Goal: Navigation & Orientation: Understand site structure

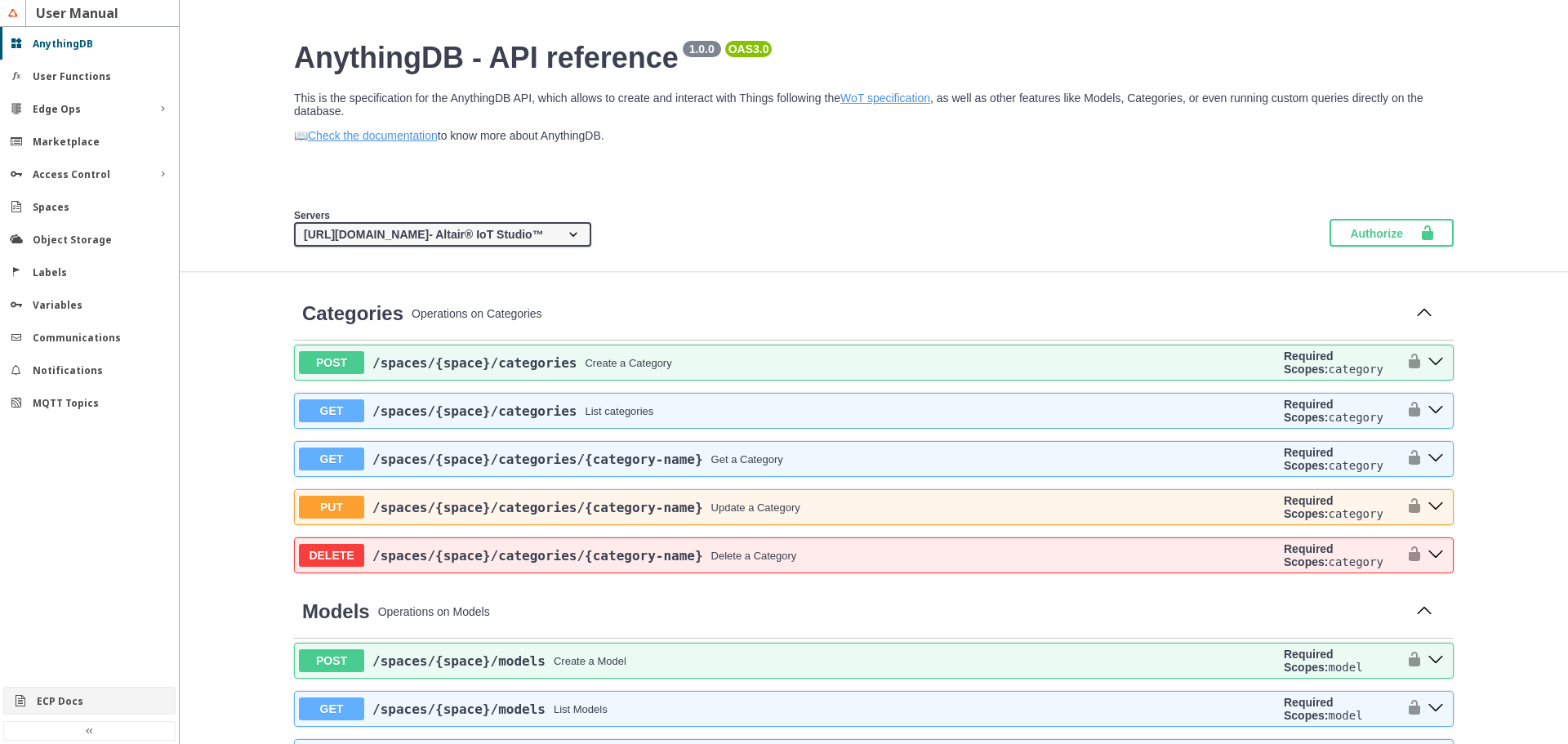
click at [0, 0] on slot "ECP Docs" at bounding box center [0, 0] width 0 height 0
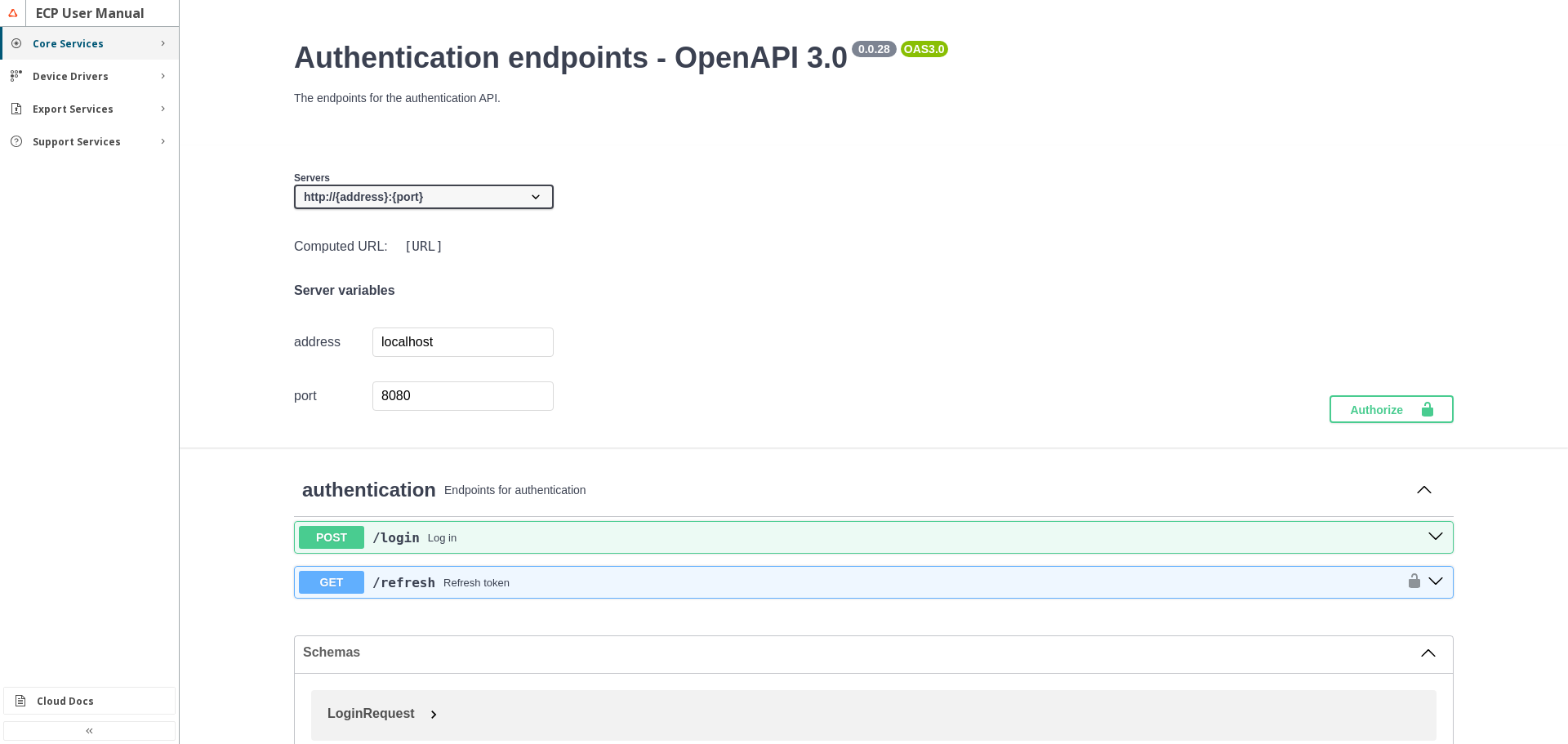
click at [110, 48] on div "Core Services" at bounding box center [89, 43] width 113 height 14
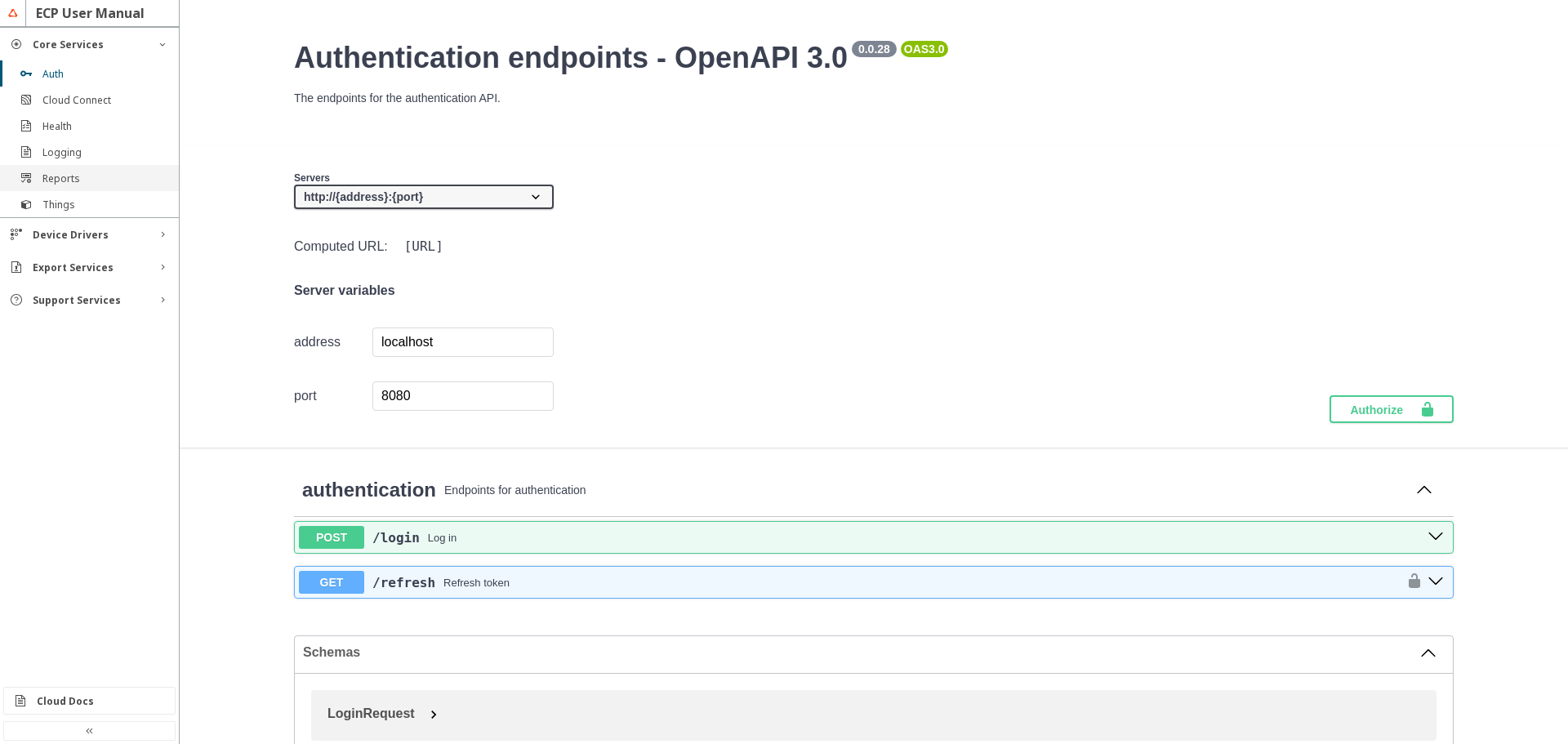
click at [59, 187] on div "Reports" at bounding box center [89, 177] width 179 height 26
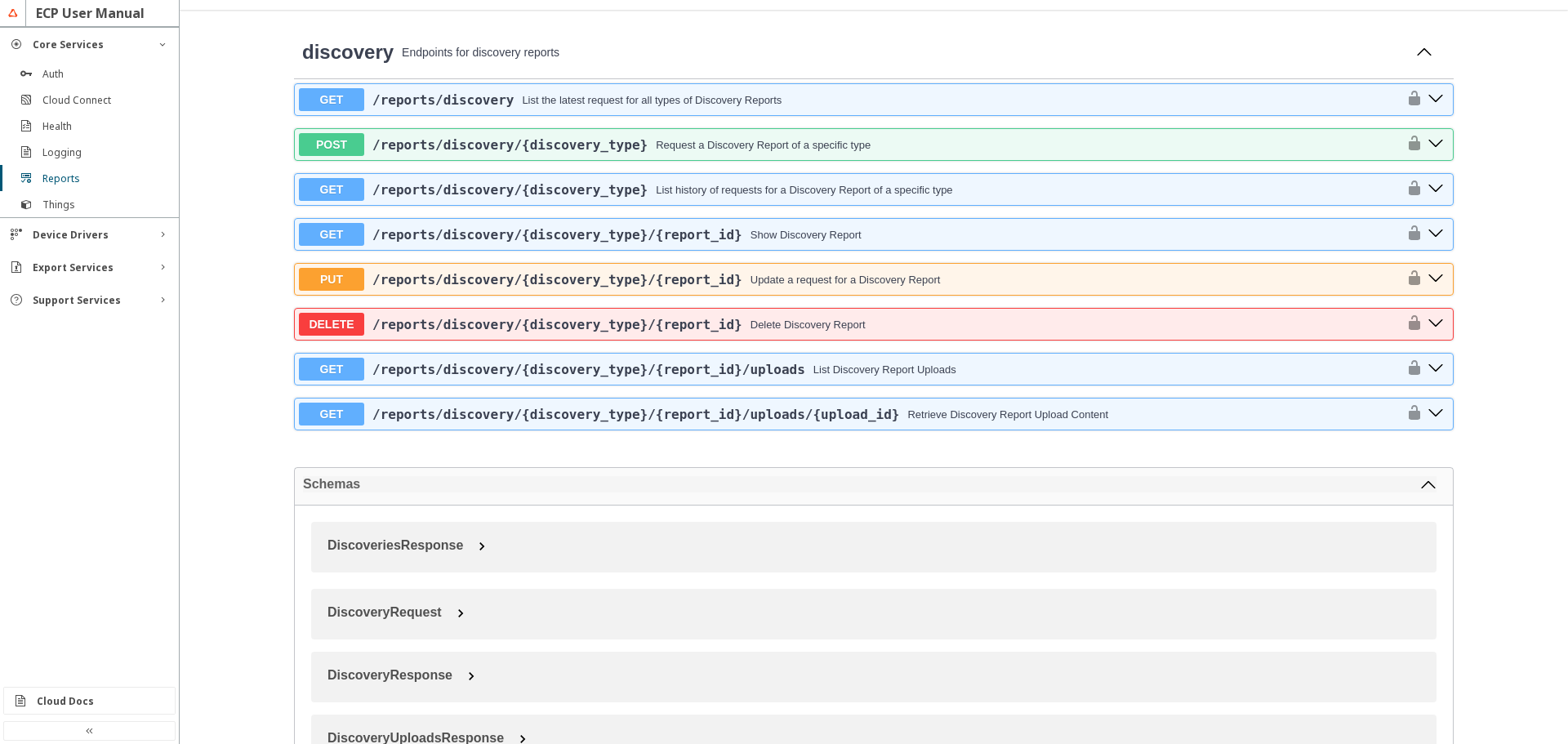
scroll to position [408, 0]
